Goal: Information Seeking & Learning: Learn about a topic

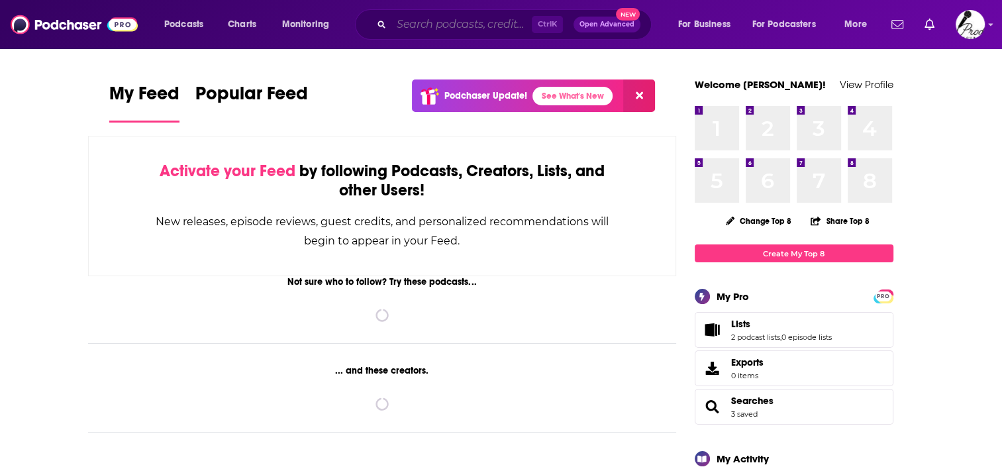
click at [423, 32] on input "Search podcasts, credits, & more..." at bounding box center [462, 24] width 140 height 21
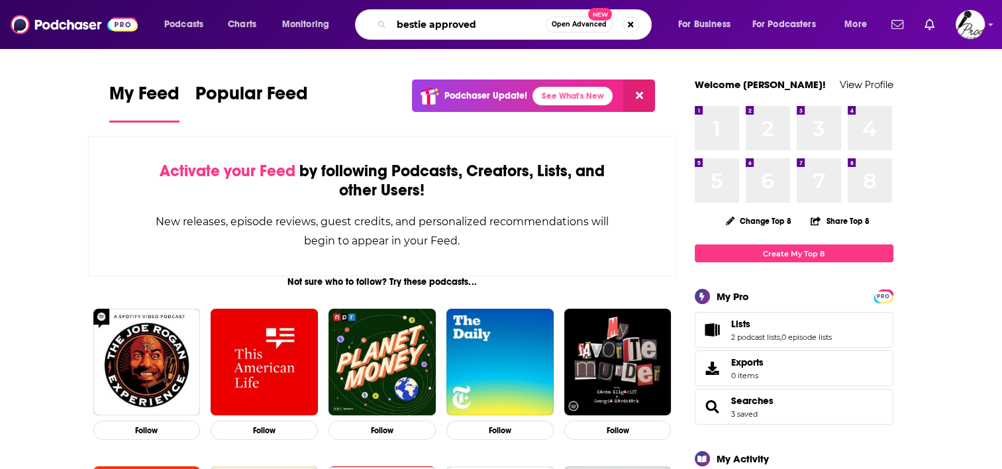
type input "bestie approved"
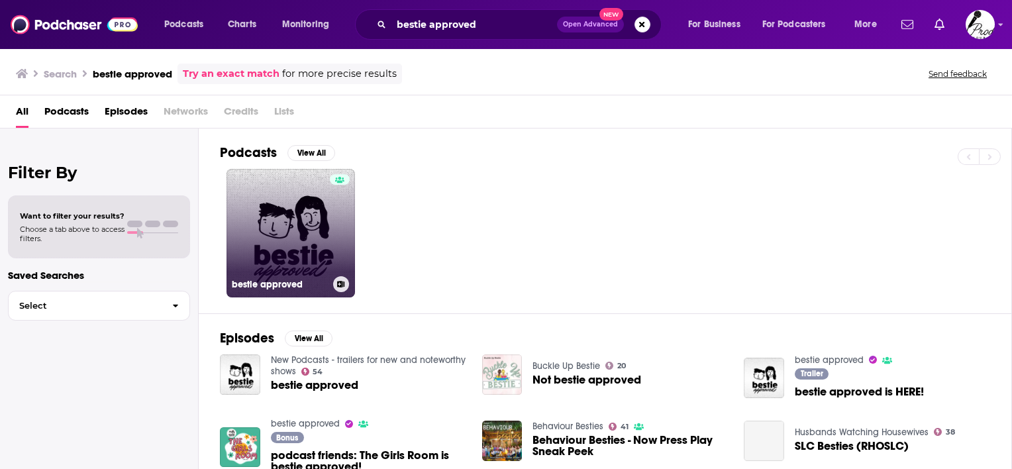
click at [281, 239] on link "bestie approved" at bounding box center [291, 233] width 129 height 129
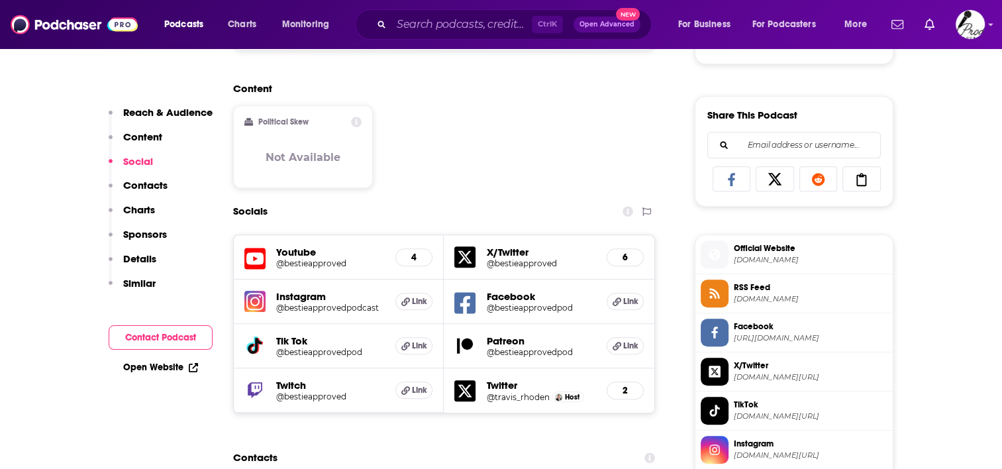
scroll to position [795, 0]
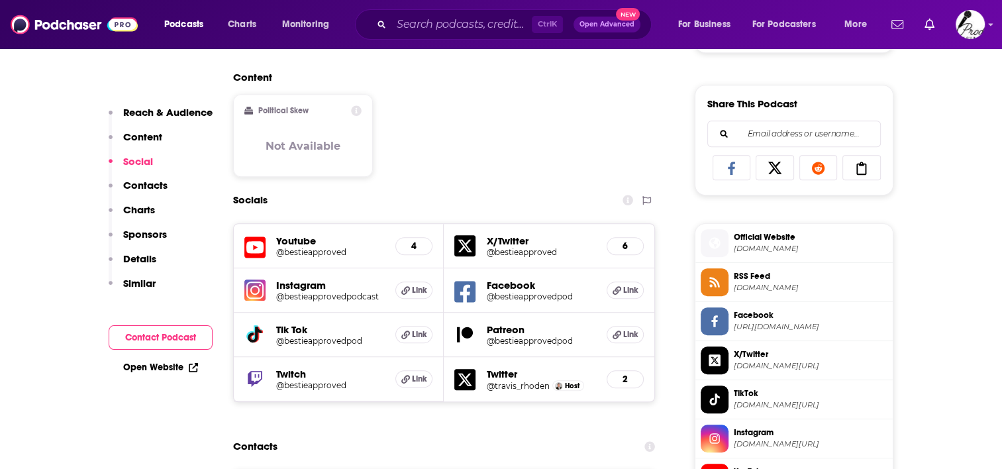
click at [316, 299] on h5 "@bestieapprovedpodcast" at bounding box center [330, 296] width 109 height 10
click at [329, 243] on h5 "Youtube" at bounding box center [330, 241] width 109 height 13
